Goal: Communication & Community: Participate in discussion

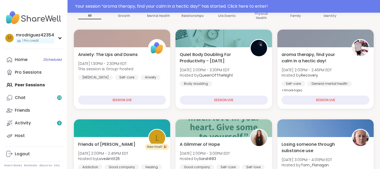
scroll to position [84, 0]
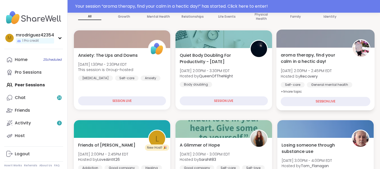
click at [318, 99] on div "SESSION LIVE" at bounding box center [325, 101] width 90 height 9
click at [321, 100] on div "SESSION LIVE" at bounding box center [325, 101] width 90 height 9
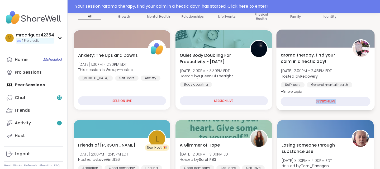
click at [321, 100] on div "SESSION LIVE" at bounding box center [325, 101] width 90 height 9
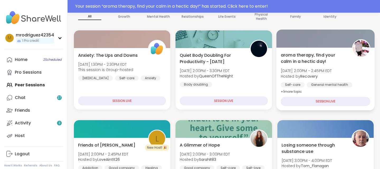
click at [331, 70] on span "Tue, Sep 09 | 2:00PM - 2:45PM EDT" at bounding box center [305, 70] width 51 height 5
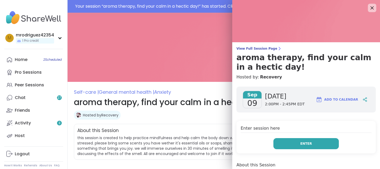
click at [301, 146] on span "Enter" at bounding box center [306, 143] width 12 height 5
click at [298, 142] on button "Enter" at bounding box center [305, 143] width 65 height 11
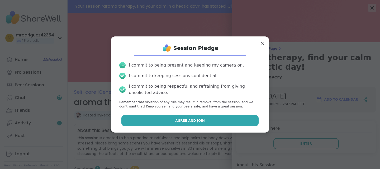
click at [195, 116] on button "Agree and Join" at bounding box center [189, 120] width 137 height 11
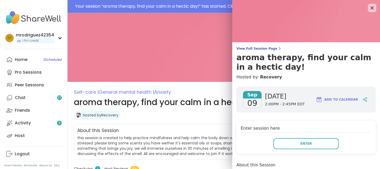
type textarea "*"
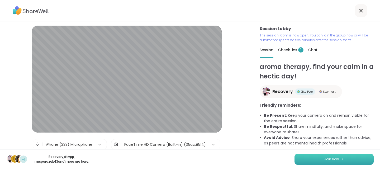
click at [333, 159] on span "Join now" at bounding box center [331, 159] width 14 height 5
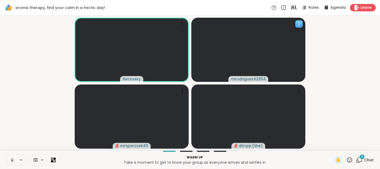
click at [265, 43] on video at bounding box center [248, 50] width 114 height 64
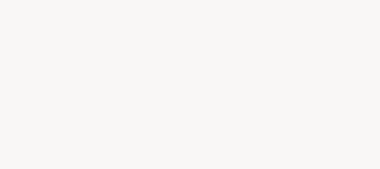
click at [159, 28] on div at bounding box center [190, 84] width 380 height 169
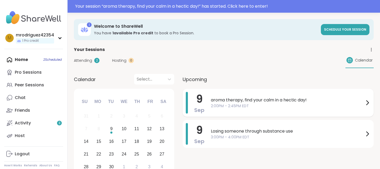
click at [243, 102] on span "aroma therapy, find your calm in a hectic day!" at bounding box center [287, 100] width 153 height 6
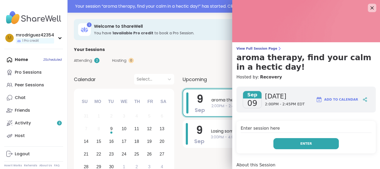
click at [300, 141] on button "Enter" at bounding box center [305, 143] width 65 height 11
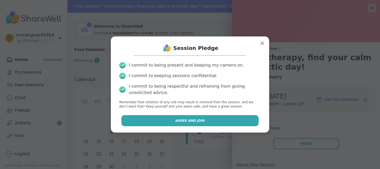
click at [197, 119] on span "Agree and Join" at bounding box center [190, 120] width 30 height 5
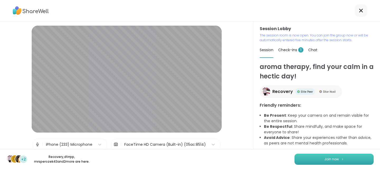
click at [321, 158] on button "Join now" at bounding box center [333, 158] width 79 height 11
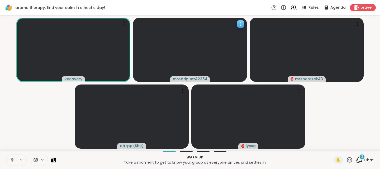
click at [196, 75] on video at bounding box center [190, 50] width 114 height 64
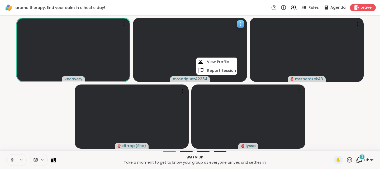
click at [190, 71] on body "aroma therapy, find your calm in a hectic day! Rules Agenda Leave Recovery mrod…" at bounding box center [190, 84] width 380 height 169
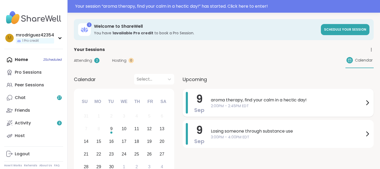
click at [365, 103] on icon at bounding box center [367, 102] width 6 height 6
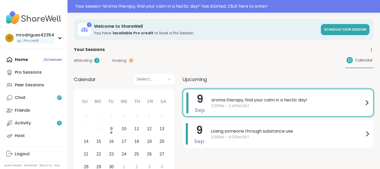
click at [365, 103] on div at bounding box center [364, 99] width 9 height 9
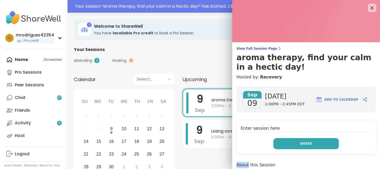
click at [294, 143] on button "Enter" at bounding box center [305, 143] width 65 height 11
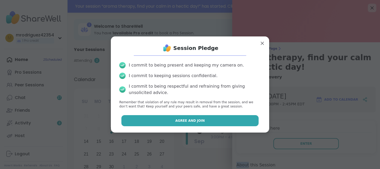
click at [192, 119] on span "Agree and Join" at bounding box center [190, 120] width 30 height 5
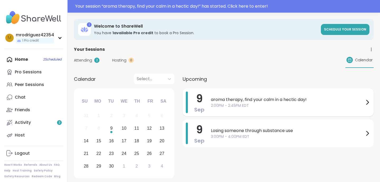
click at [361, 102] on span "aroma therapy, find your calm in a hectic day!" at bounding box center [287, 100] width 153 height 6
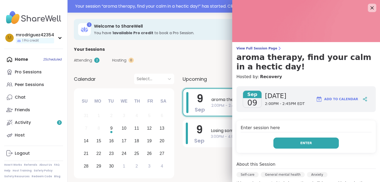
click at [309, 141] on span "Enter" at bounding box center [306, 143] width 12 height 5
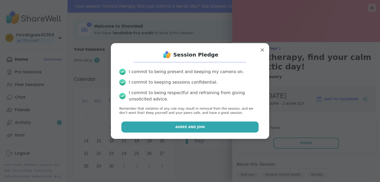
click at [194, 126] on span "Agree and Join" at bounding box center [190, 127] width 30 height 5
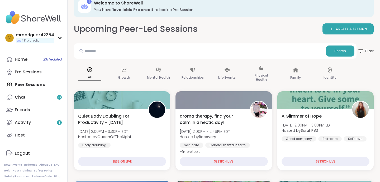
scroll to position [21, 0]
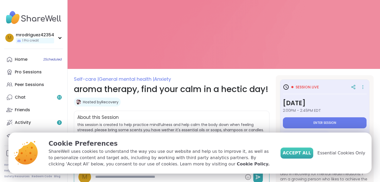
click at [300, 154] on span "Accept All" at bounding box center [296, 153] width 28 height 6
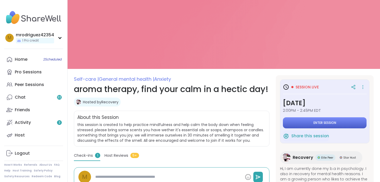
click at [306, 123] on button "Enter session" at bounding box center [325, 123] width 84 height 11
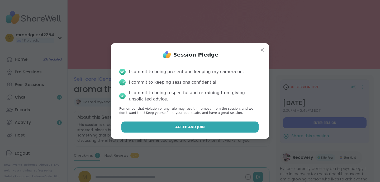
click at [191, 127] on span "Agree and Join" at bounding box center [190, 127] width 30 height 5
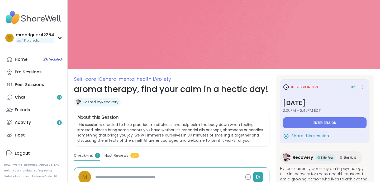
type textarea "*"
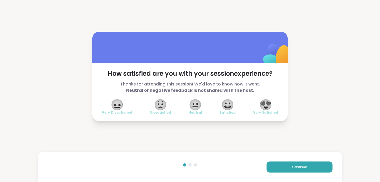
click at [228, 103] on span "😀" at bounding box center [227, 104] width 13 height 9
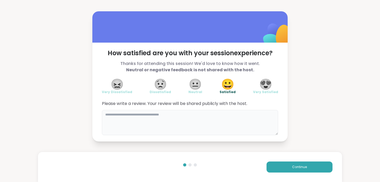
click at [165, 126] on textarea at bounding box center [190, 122] width 176 height 25
type textarea "*"
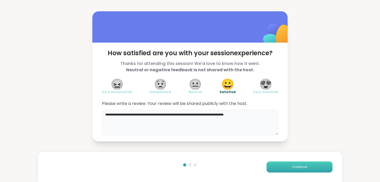
type textarea "**********"
click at [294, 166] on span "Continue" at bounding box center [299, 167] width 15 height 5
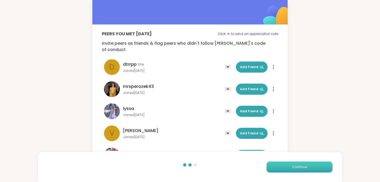
scroll to position [9, 0]
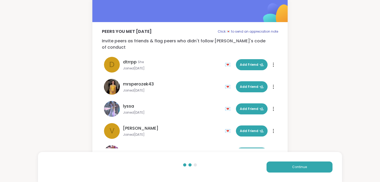
click at [315, 119] on div "Peers you met [DATE] Click 💌 to send an appreciation note Invite peers as frien…" at bounding box center [190, 75] width 380 height 168
click at [172, 145] on div "Peers you met [DATE] Click 💌 to send an appreciation note Invite peers as frien…" at bounding box center [189, 88] width 195 height 133
click at [303, 165] on span "Continue" at bounding box center [299, 167] width 15 height 5
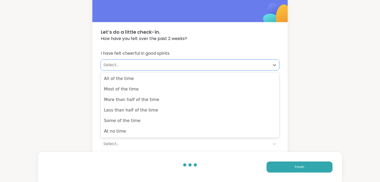
click at [111, 66] on div "Select..." at bounding box center [184, 65] width 163 height 6
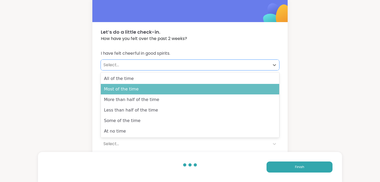
click at [118, 89] on div "Most of the time" at bounding box center [190, 89] width 178 height 11
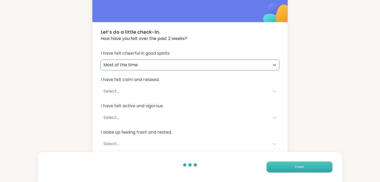
click at [297, 165] on button "Finish" at bounding box center [299, 167] width 66 height 11
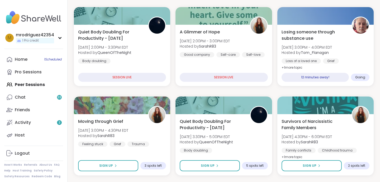
scroll to position [84, 0]
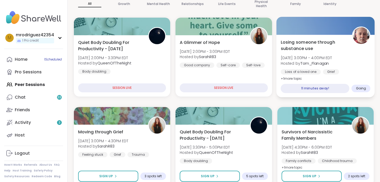
click at [324, 87] on div "11 minutes away!" at bounding box center [314, 88] width 69 height 9
click at [324, 88] on div "11 minutes away!" at bounding box center [314, 88] width 69 height 9
click at [327, 88] on div "9 minutes away!" at bounding box center [314, 88] width 69 height 9
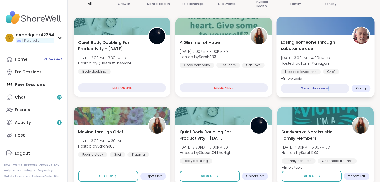
click at [327, 88] on div "9 minutes away!" at bounding box center [314, 88] width 69 height 9
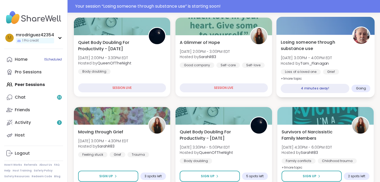
click at [327, 88] on div "4 minutes away!" at bounding box center [314, 88] width 69 height 9
click at [327, 89] on div "4 minutes away!" at bounding box center [314, 88] width 69 height 9
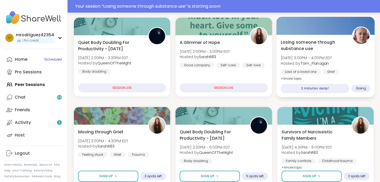
click at [285, 77] on span "+ 1 more topic" at bounding box center [290, 78] width 21 height 4
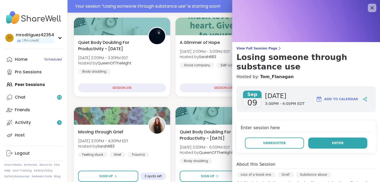
click at [343, 142] on button "Enter" at bounding box center [337, 143] width 59 height 11
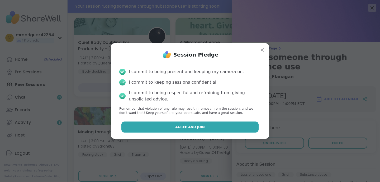
click at [194, 128] on span "Agree and Join" at bounding box center [190, 127] width 30 height 5
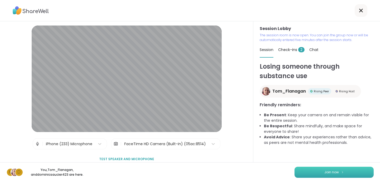
click at [335, 172] on span "Join now" at bounding box center [331, 172] width 14 height 5
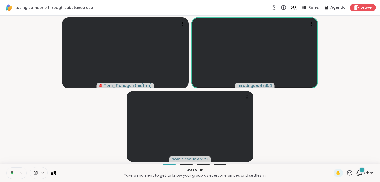
click at [360, 172] on div "1" at bounding box center [362, 170] width 6 height 6
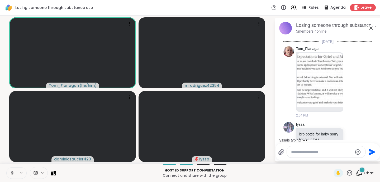
scroll to position [13, 0]
